Goal: Task Accomplishment & Management: Use online tool/utility

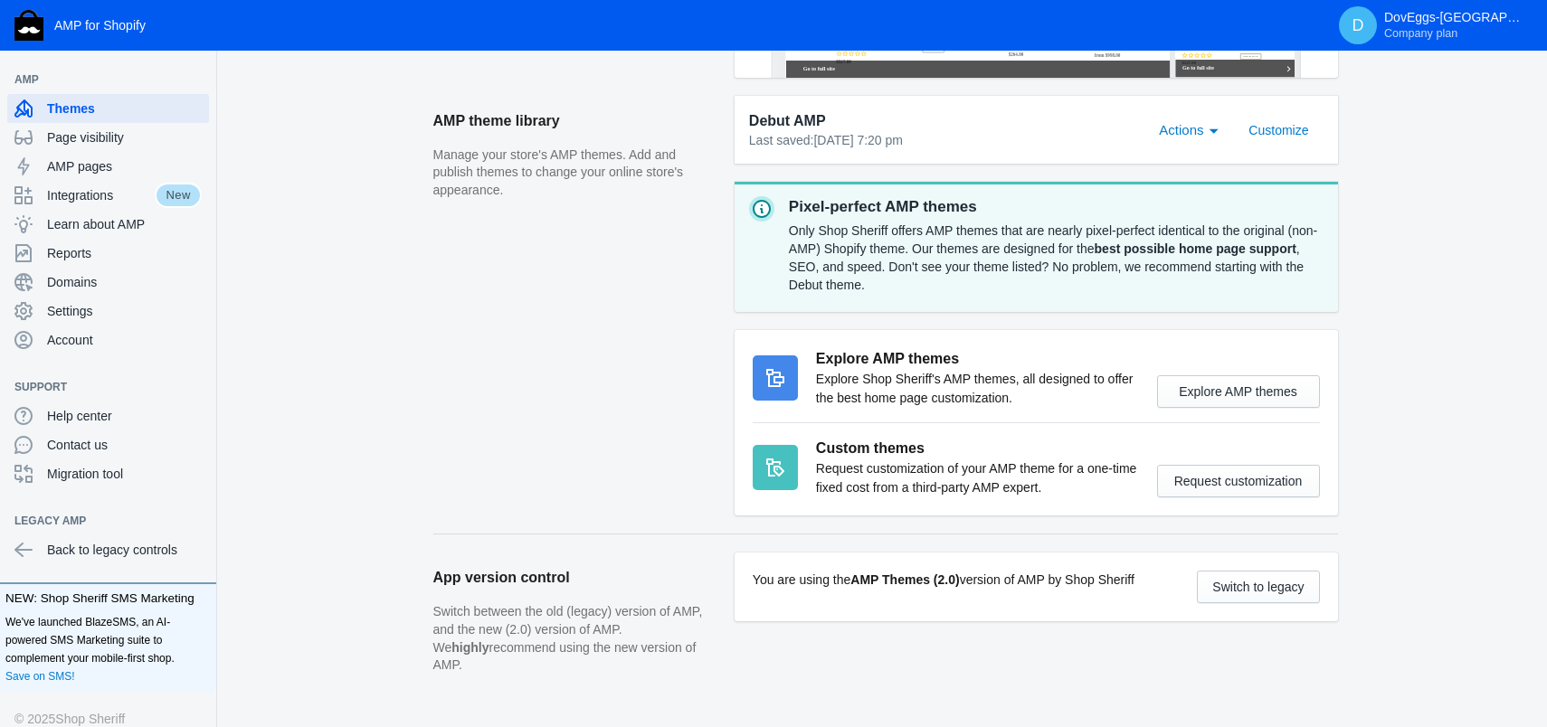
scroll to position [632, 0]
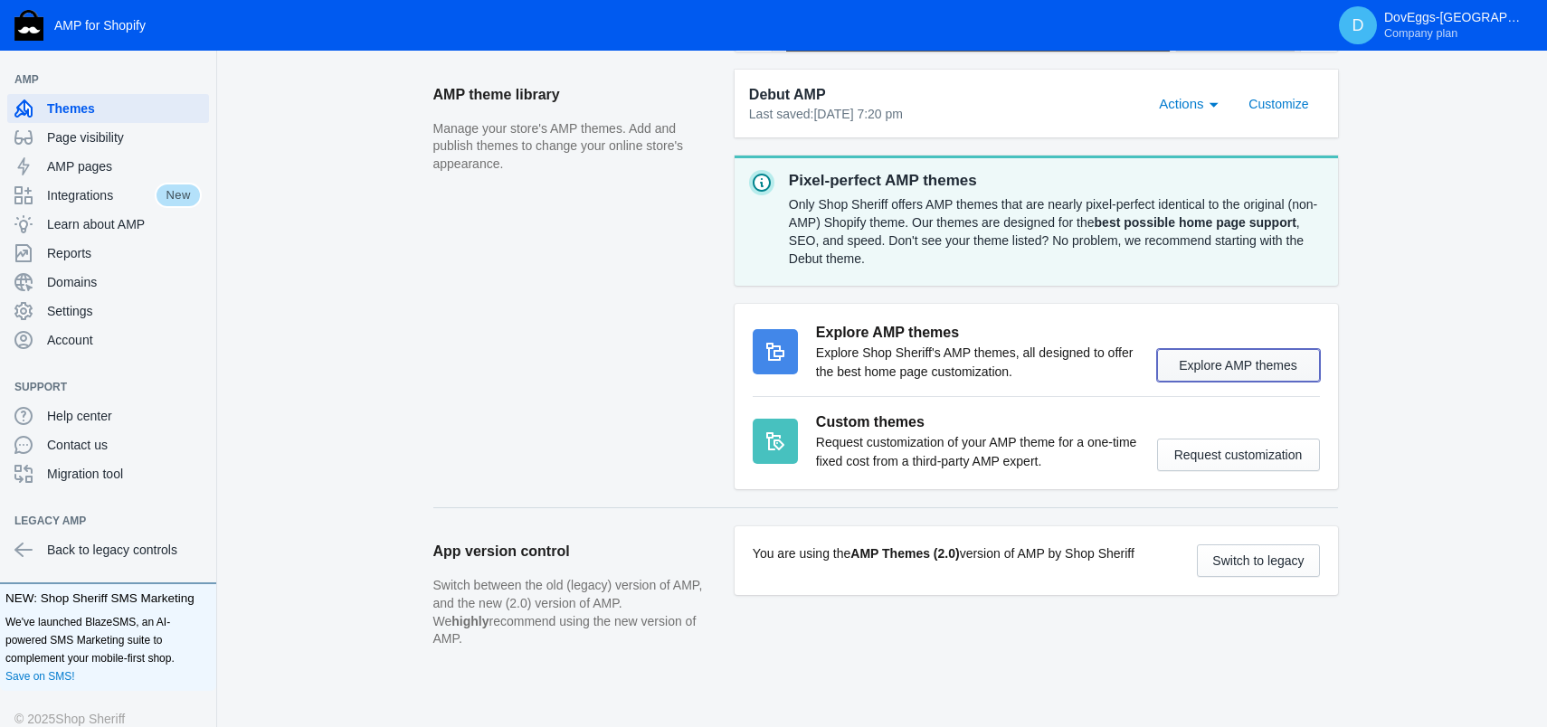
click at [1221, 354] on button "Explore AMP themes" at bounding box center [1238, 365] width 163 height 33
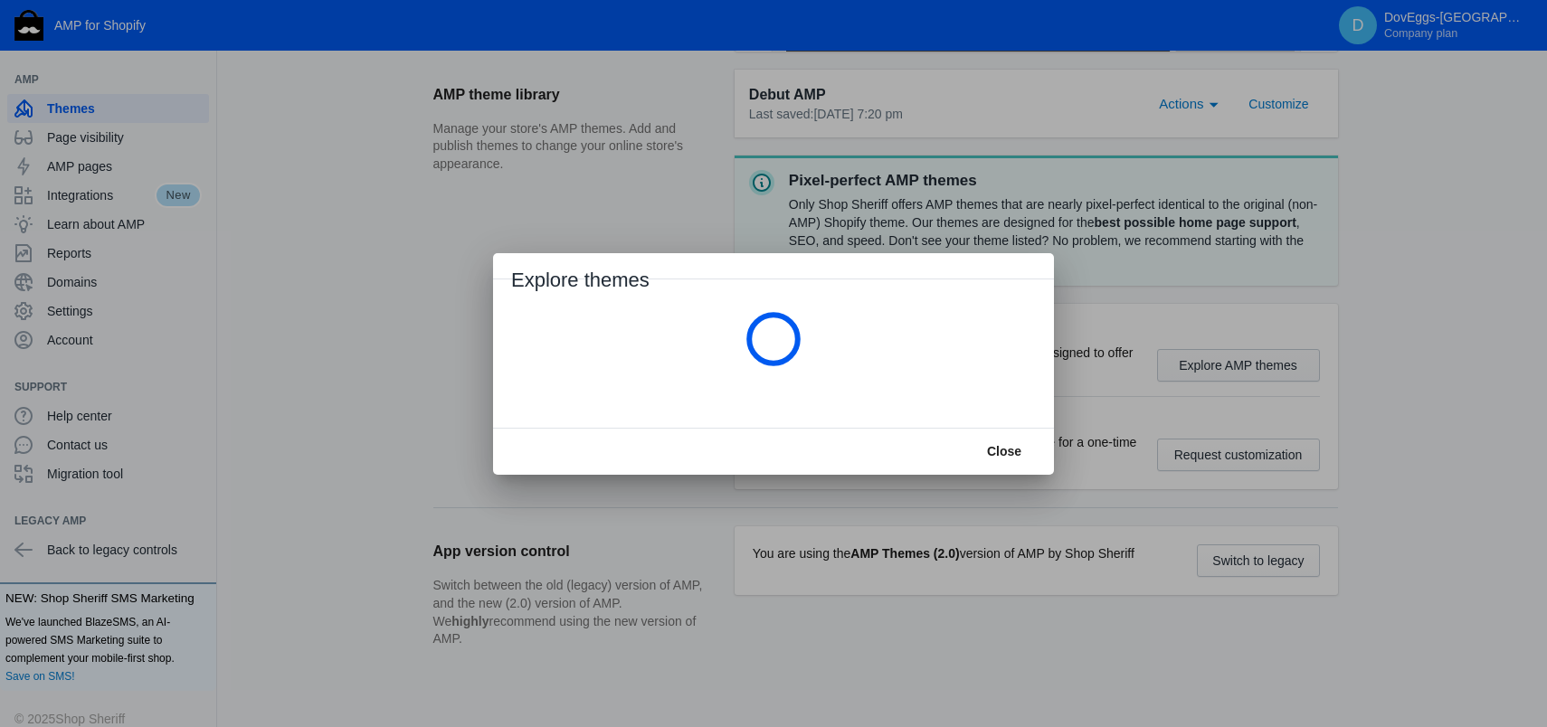
scroll to position [0, 0]
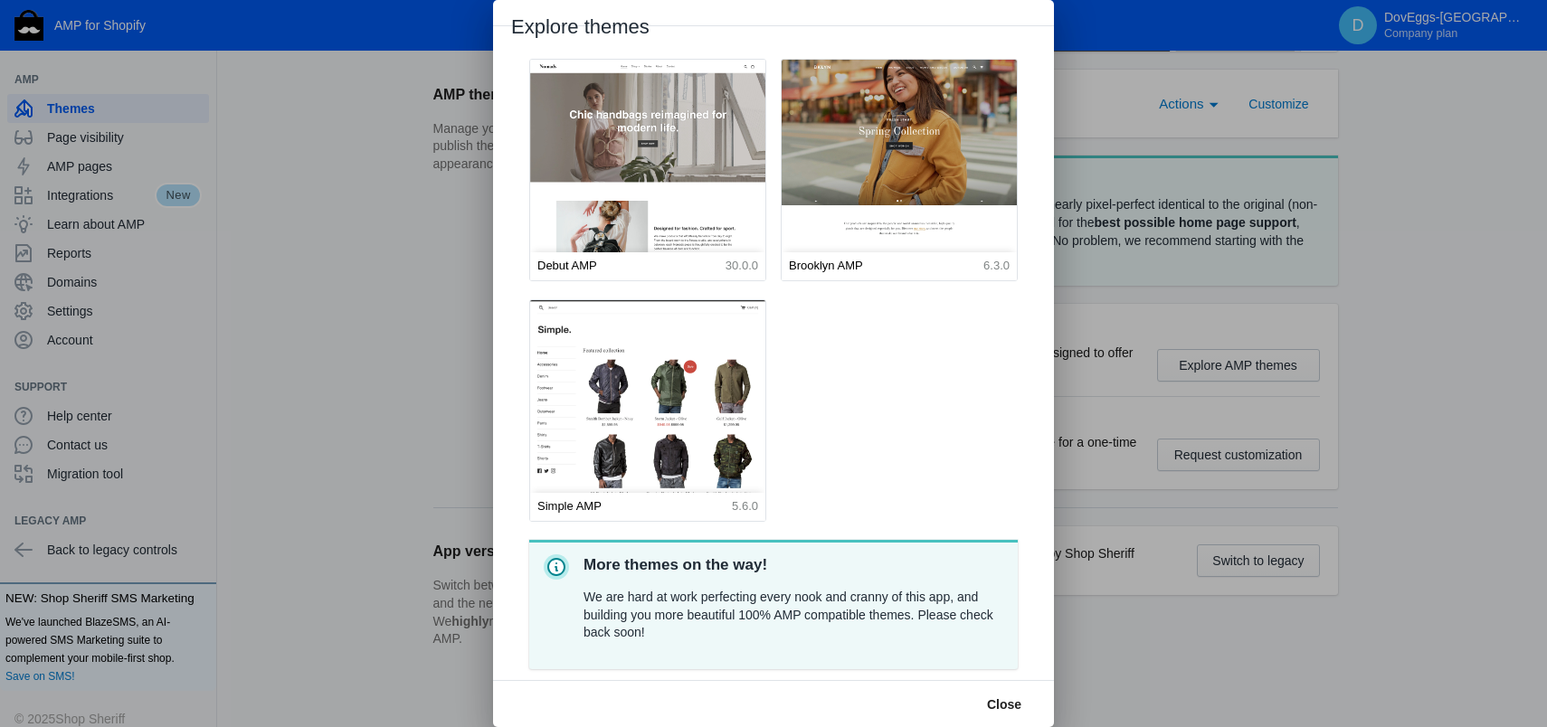
drag, startPoint x: 1177, startPoint y: 282, endPoint x: 1154, endPoint y: 327, distance: 50.2
click at [1177, 281] on div at bounding box center [773, 363] width 1547 height 727
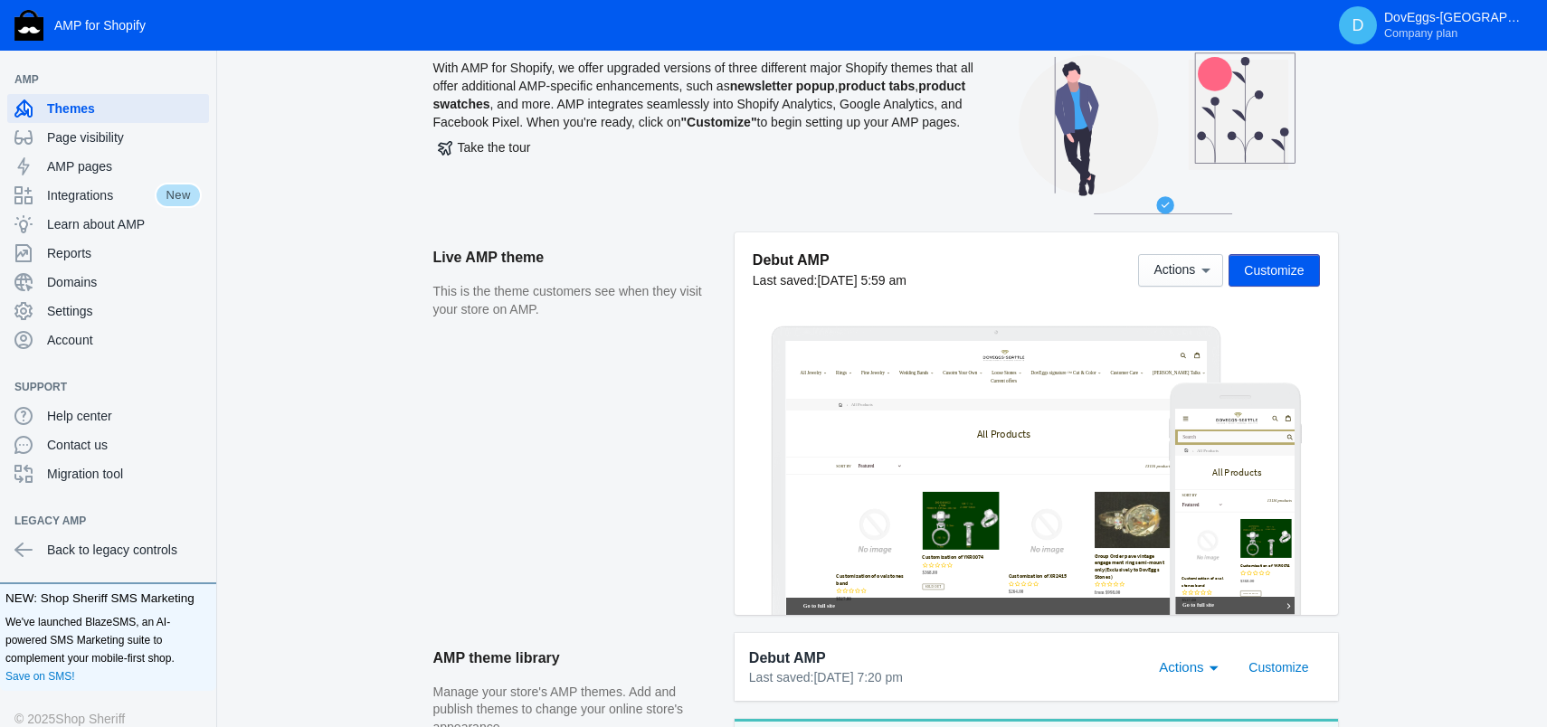
scroll to position [67, 0]
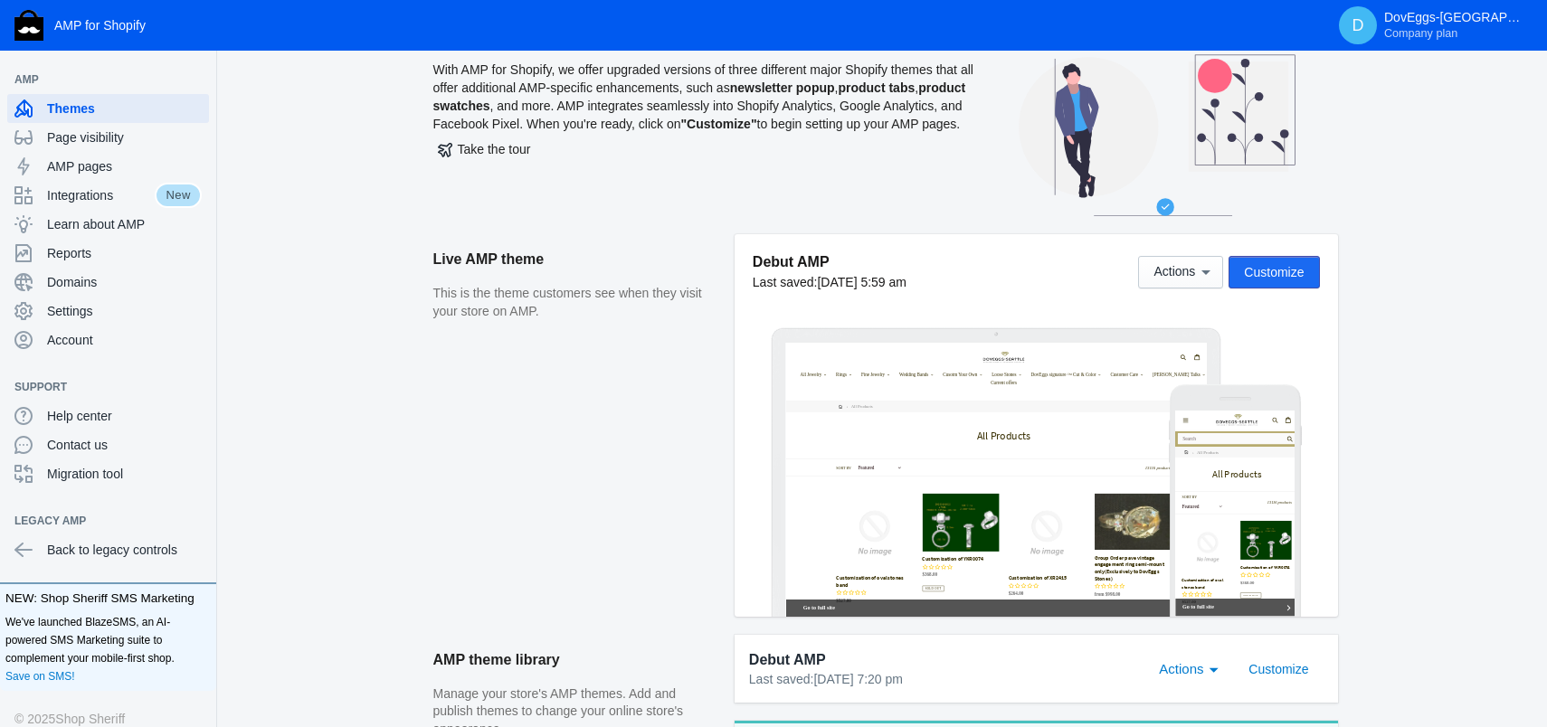
click at [1281, 272] on span "Customize" at bounding box center [1274, 272] width 60 height 14
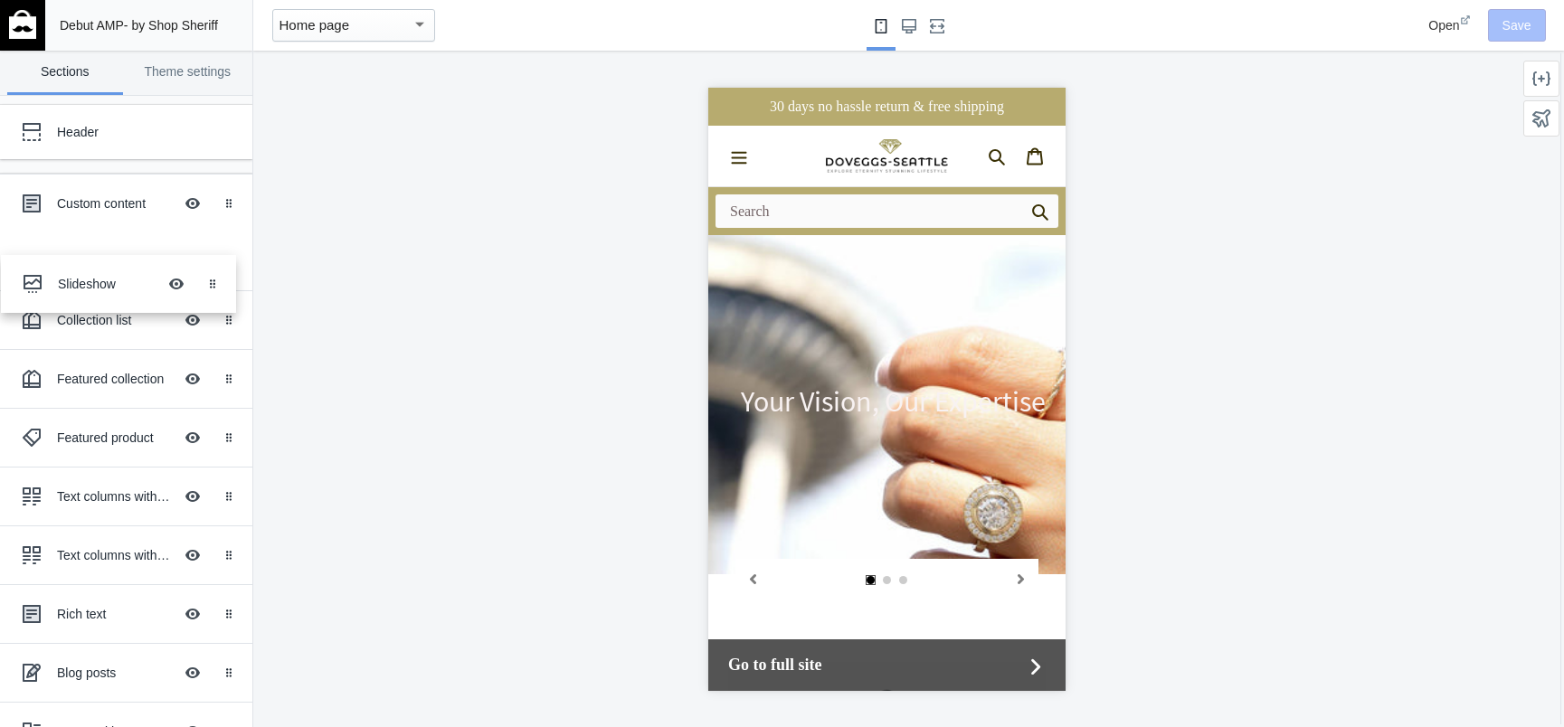
drag, startPoint x: 118, startPoint y: 205, endPoint x: 119, endPoint y: 287, distance: 81.4
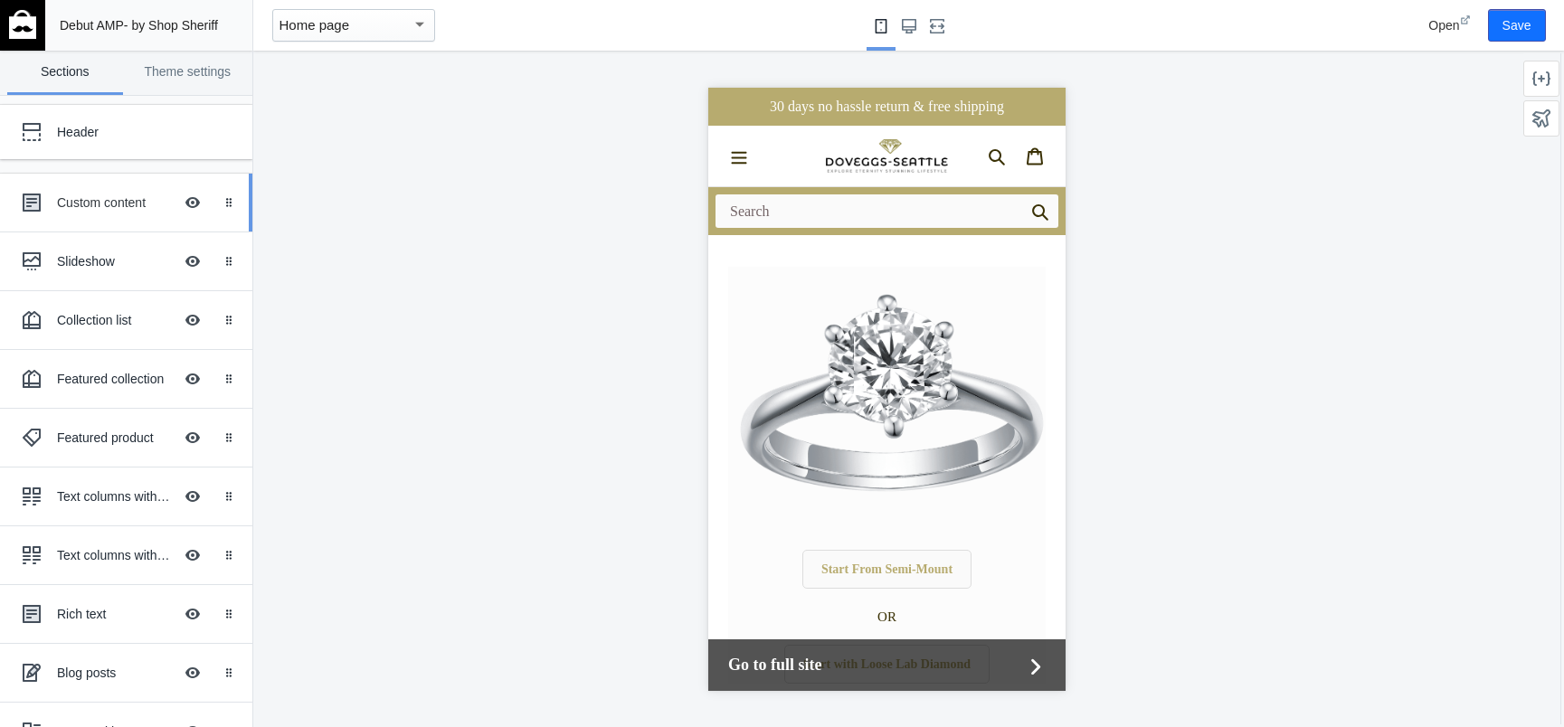
click at [101, 210] on div "Custom content" at bounding box center [115, 203] width 116 height 18
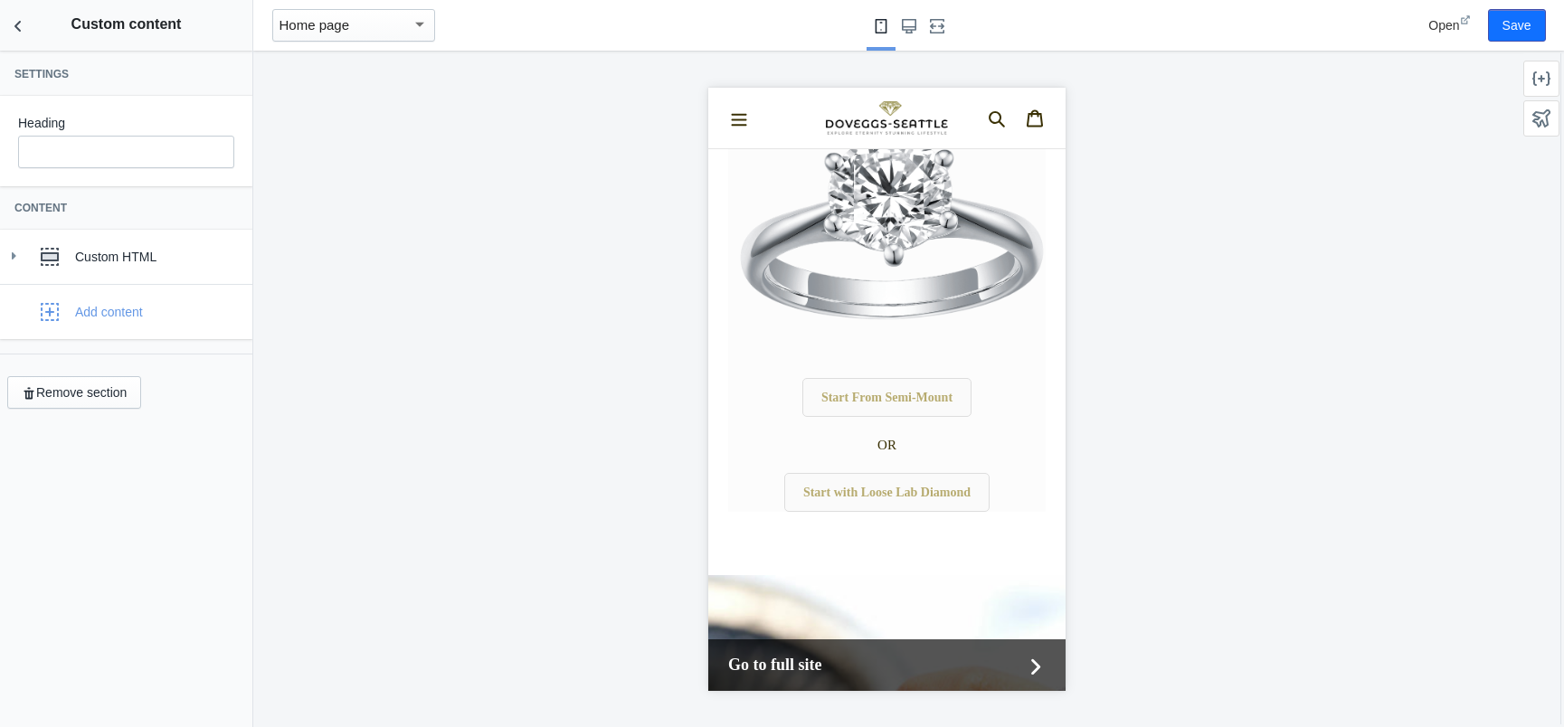
scroll to position [179, 0]
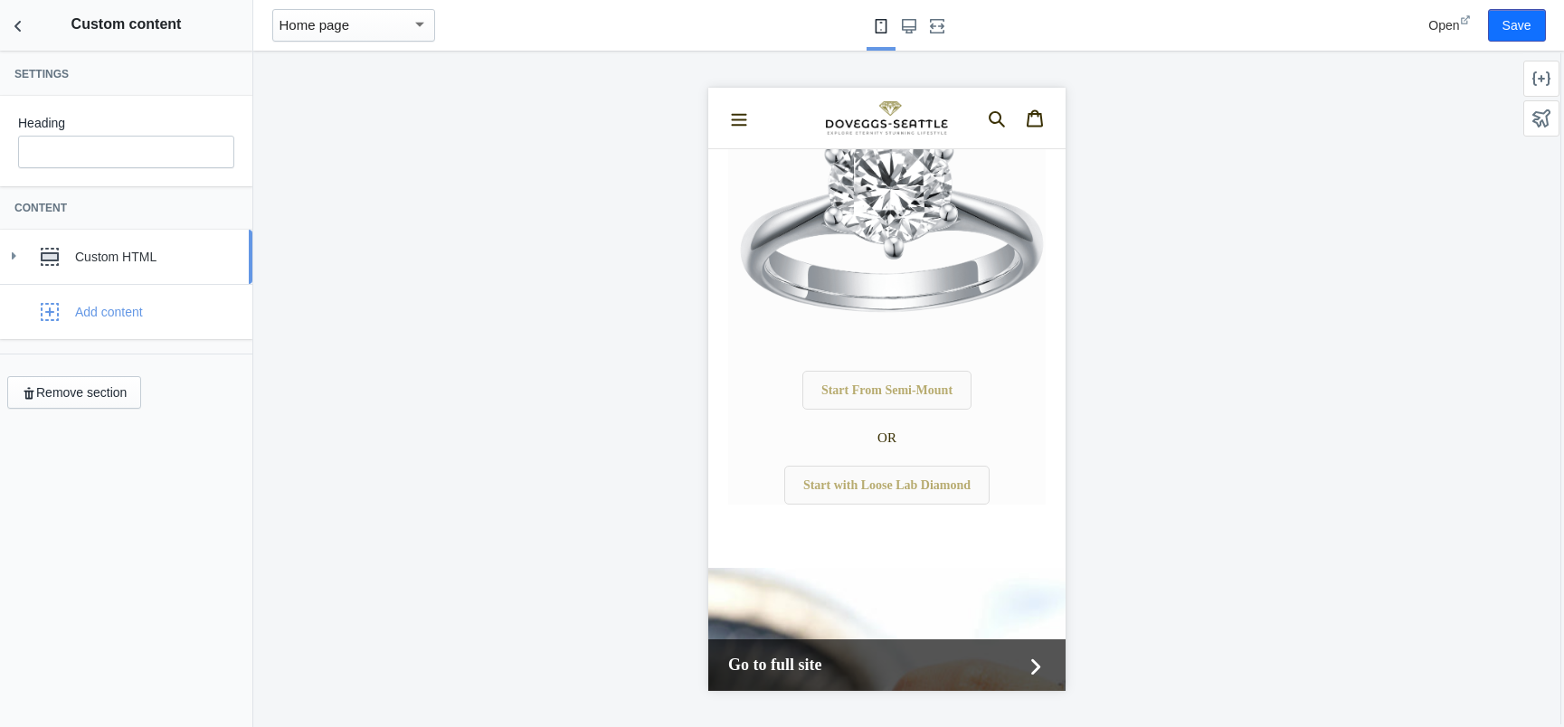
click at [41, 251] on icon at bounding box center [50, 257] width 18 height 18
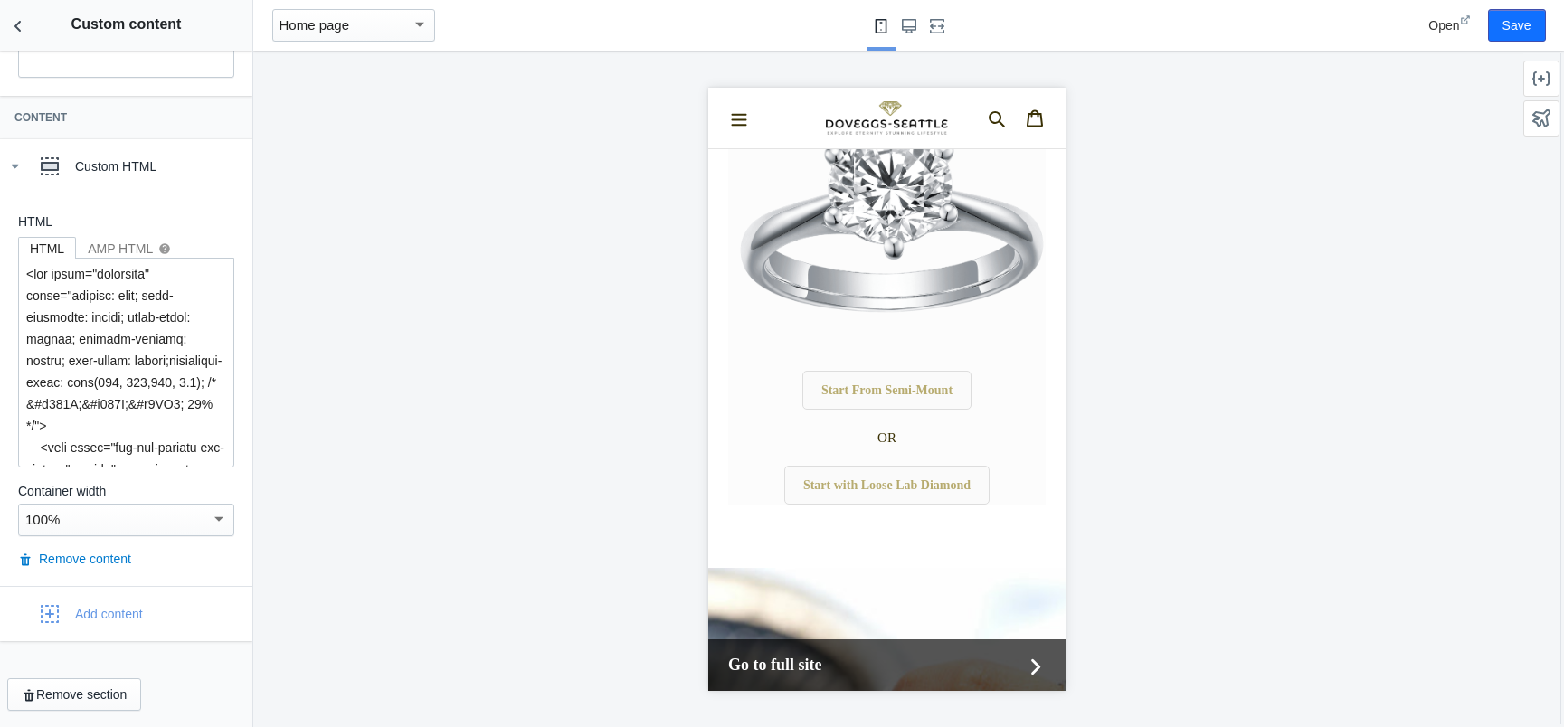
scroll to position [0, 0]
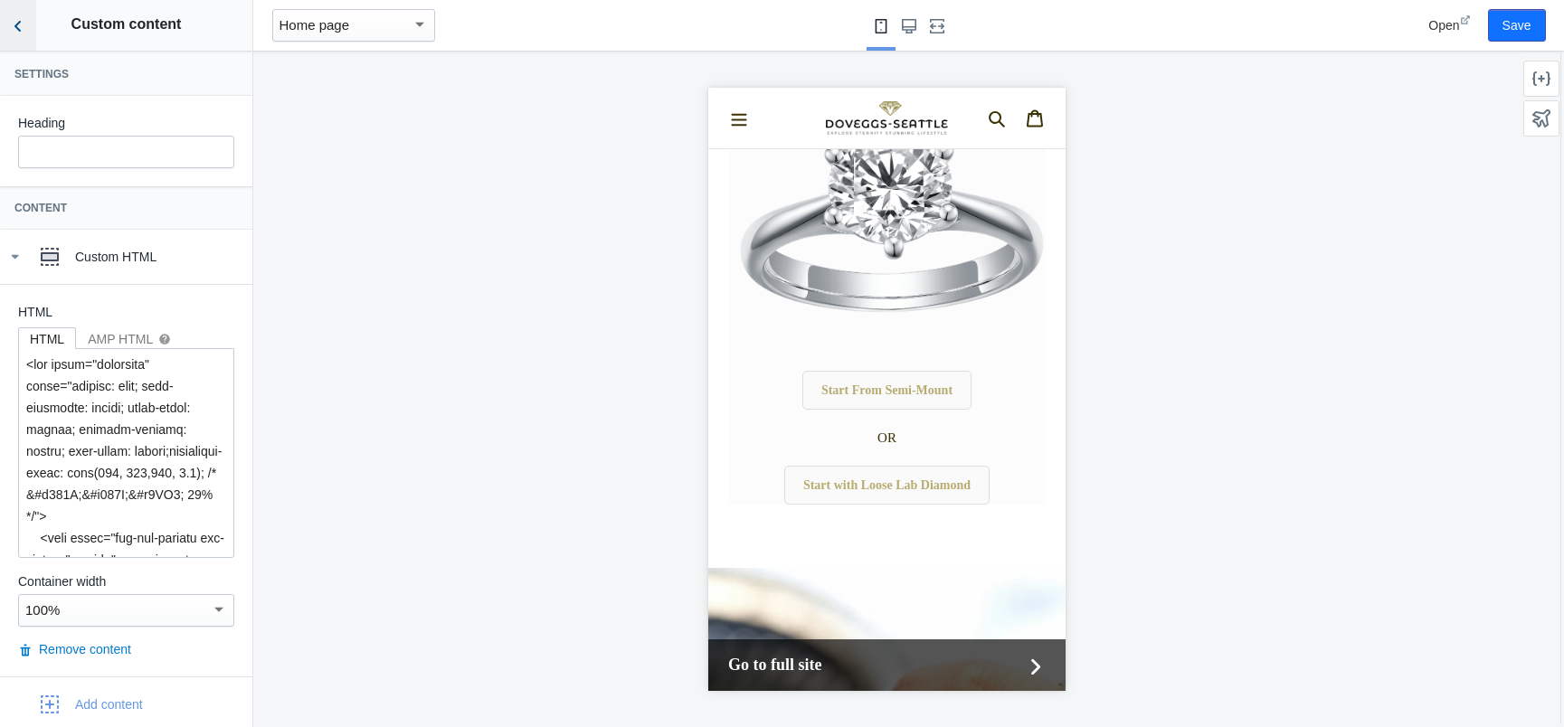
click at [10, 24] on icon "Back to sections" at bounding box center [18, 26] width 18 height 18
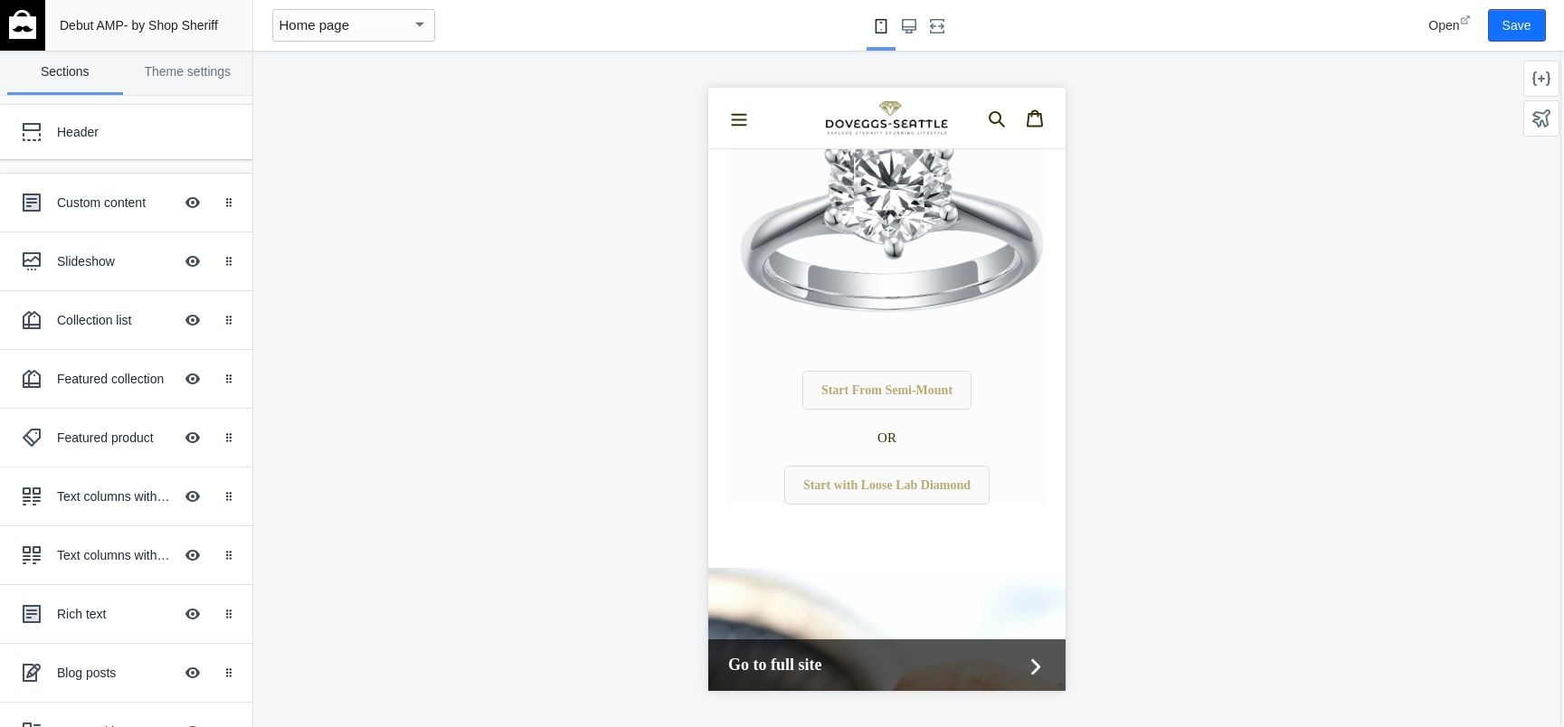
click at [12, 26] on img at bounding box center [22, 24] width 27 height 29
